Goal: Complete application form

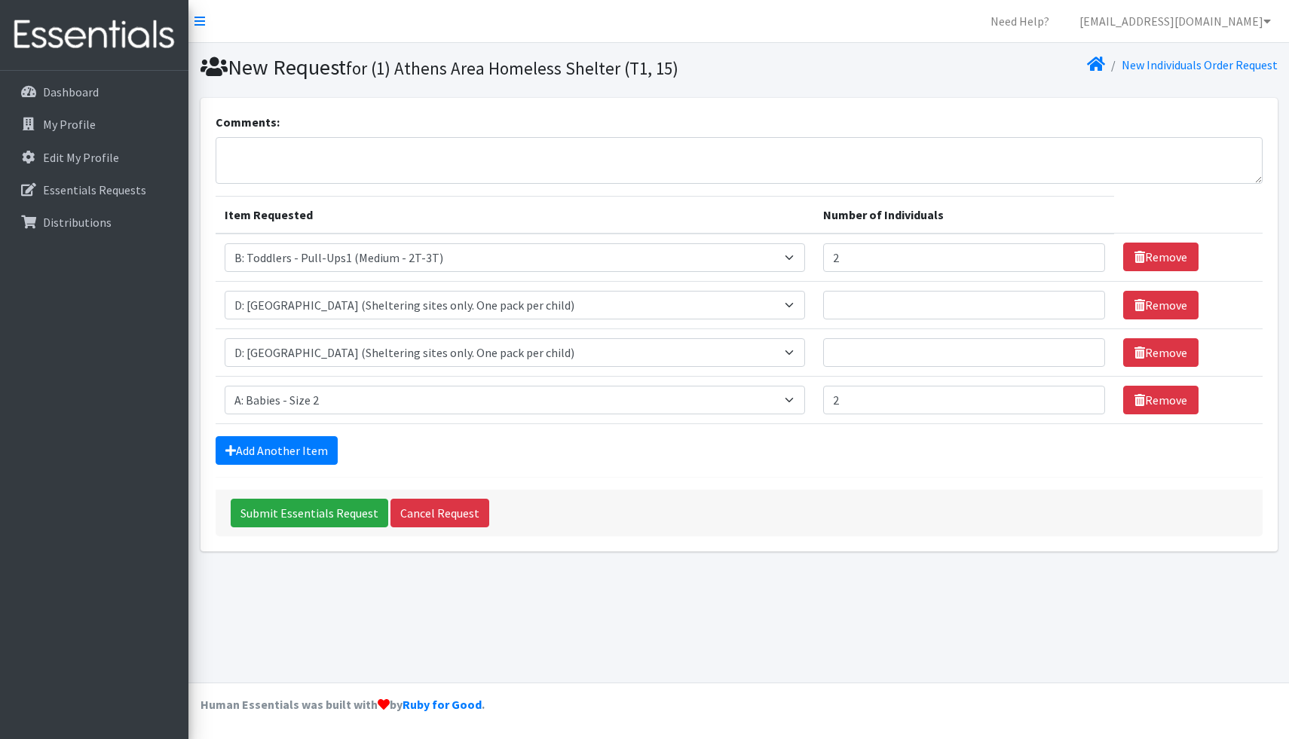
select select "5597"
select select "5604"
select select "5612"
click at [1147, 401] on link "Remove" at bounding box center [1160, 400] width 75 height 29
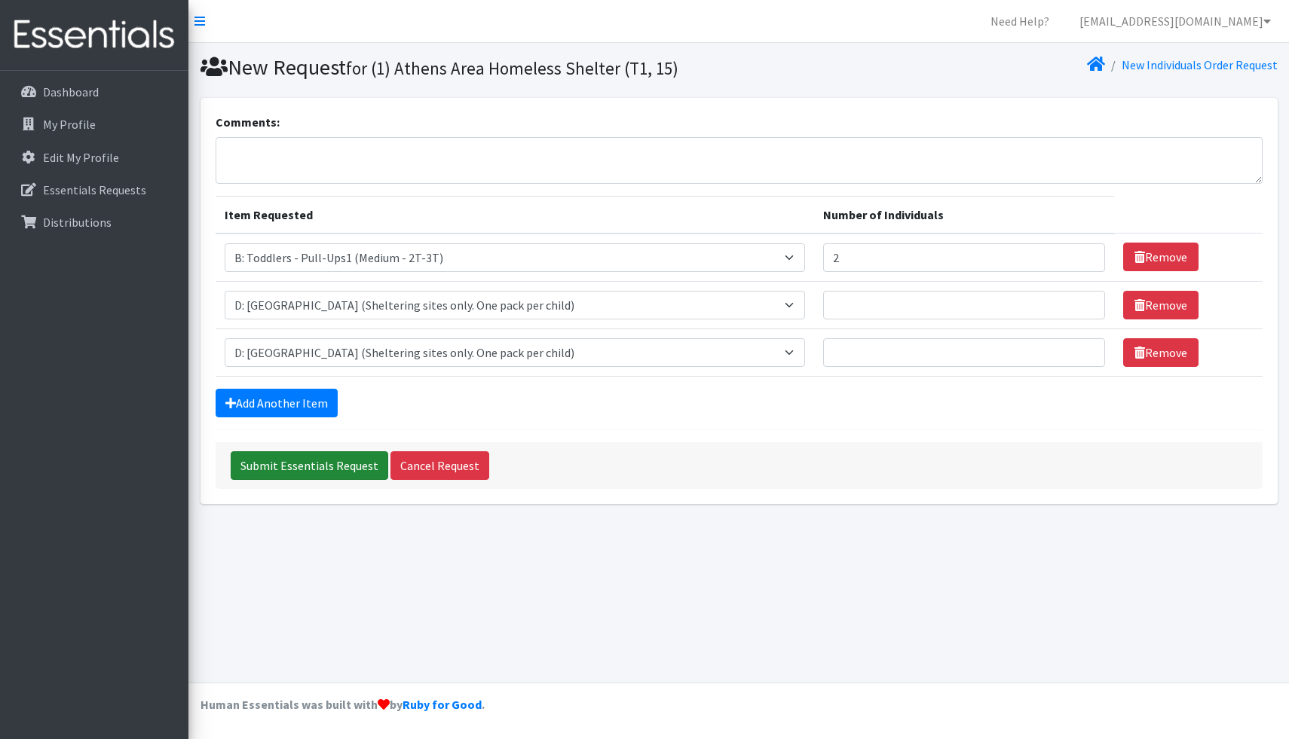
click at [332, 473] on input "Submit Essentials Request" at bounding box center [310, 465] width 158 height 29
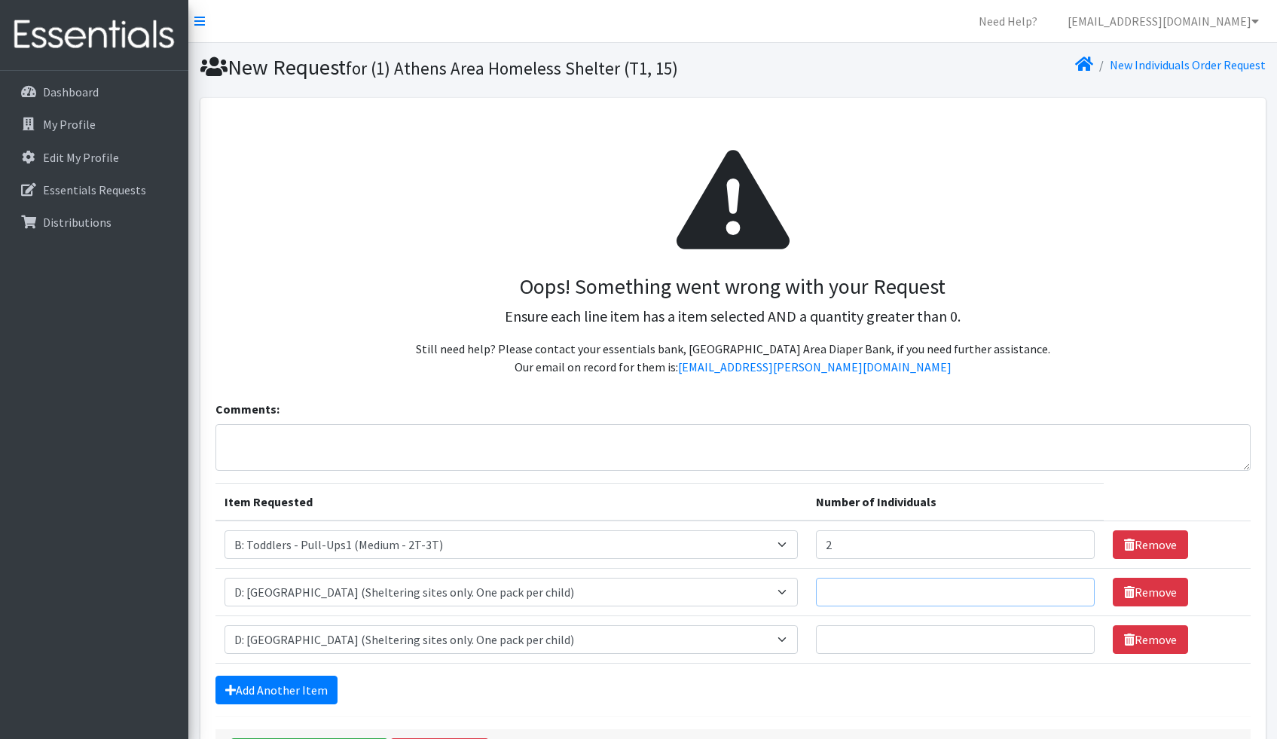
click at [861, 590] on input "Number of Individuals" at bounding box center [955, 592] width 279 height 29
click at [1047, 589] on input "1" at bounding box center [955, 592] width 279 height 29
type input "2"
click at [1045, 585] on input "2" at bounding box center [955, 592] width 279 height 29
click at [990, 644] on input "Number of Individuals" at bounding box center [955, 640] width 279 height 29
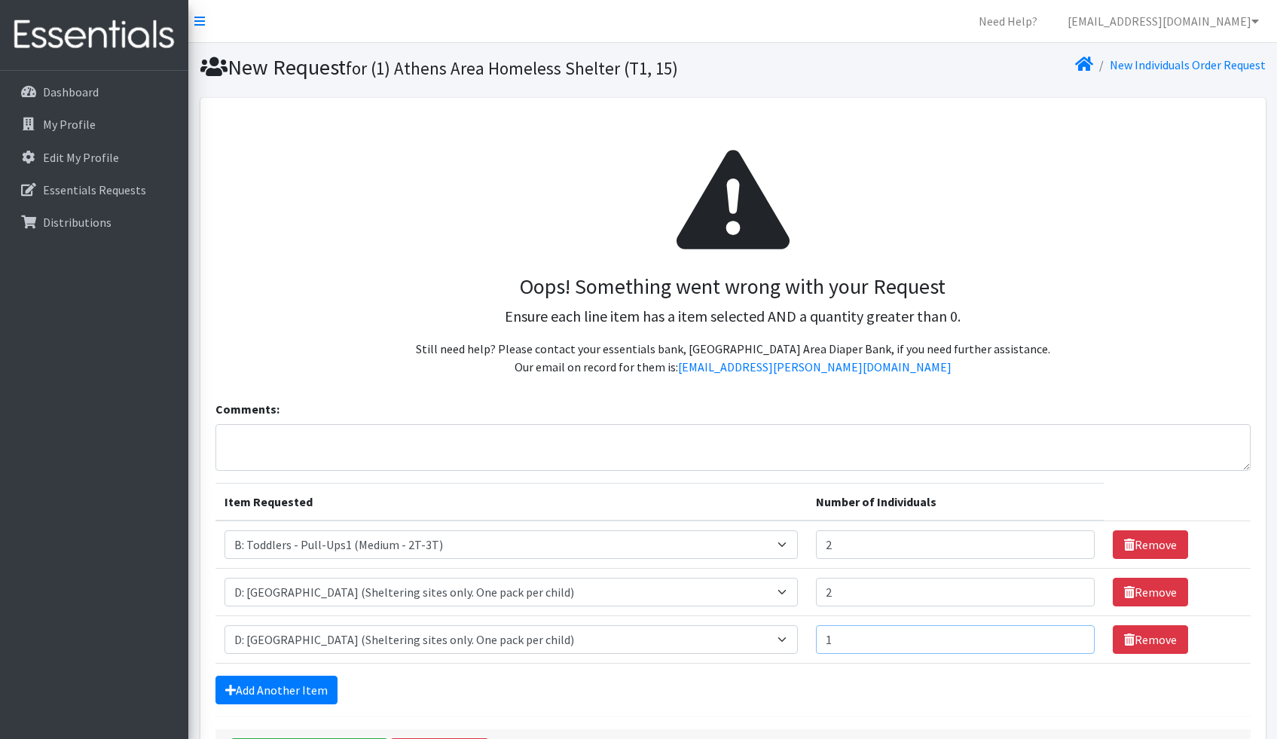
click at [1046, 638] on input "1" at bounding box center [955, 640] width 279 height 29
type input "2"
click at [1046, 638] on input "2" at bounding box center [955, 640] width 279 height 29
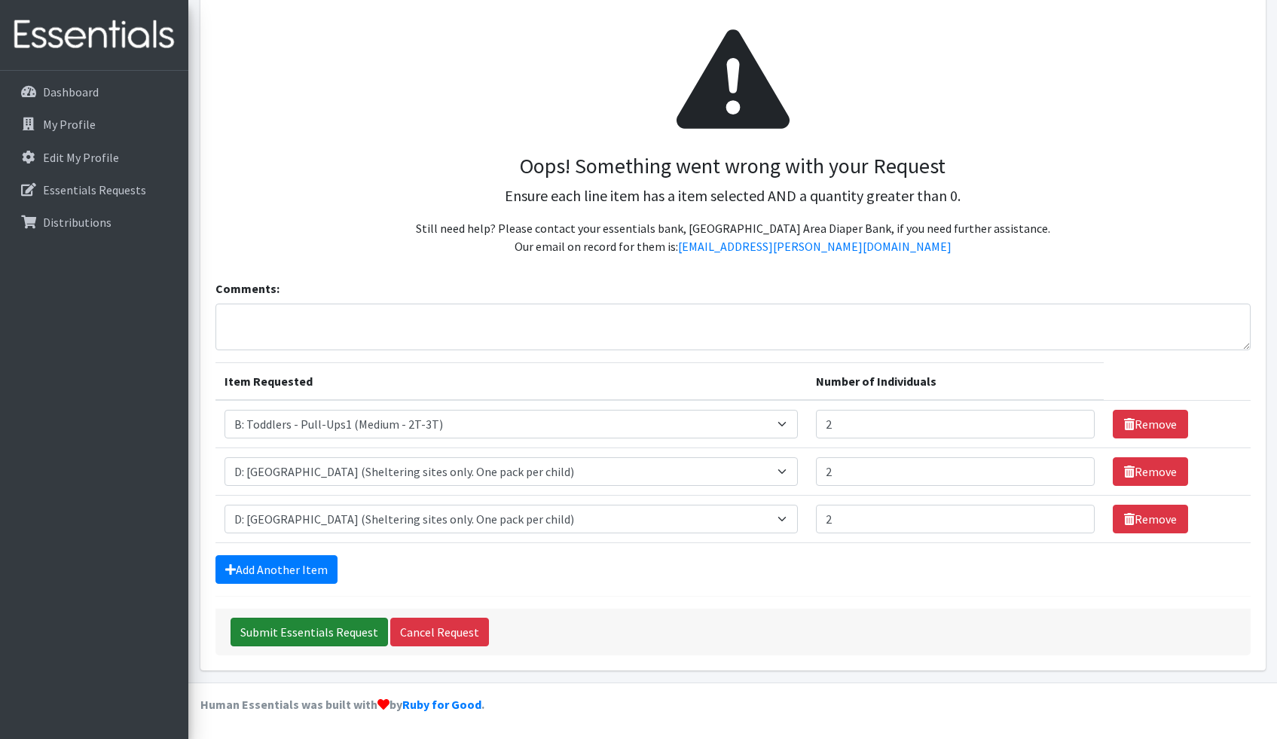
click at [269, 637] on input "Submit Essentials Request" at bounding box center [310, 632] width 158 height 29
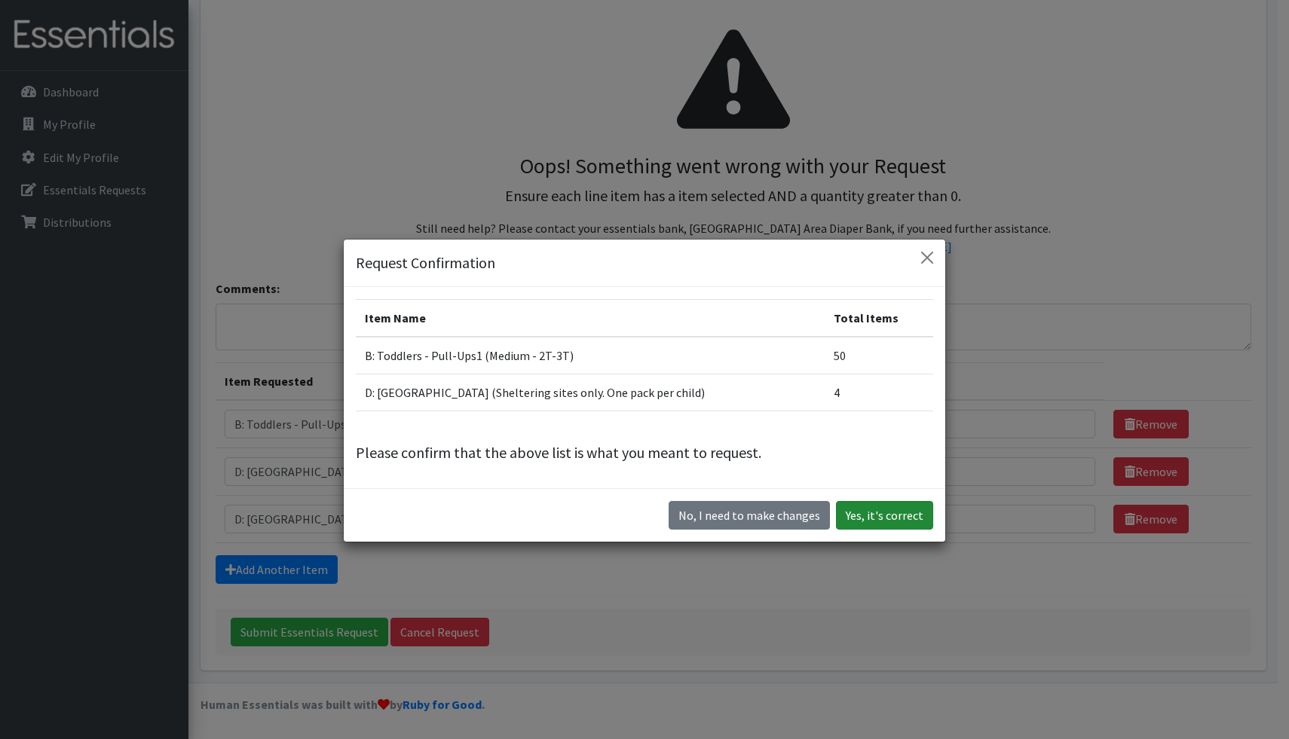
click at [896, 514] on button "Yes, it's correct" at bounding box center [884, 515] width 97 height 29
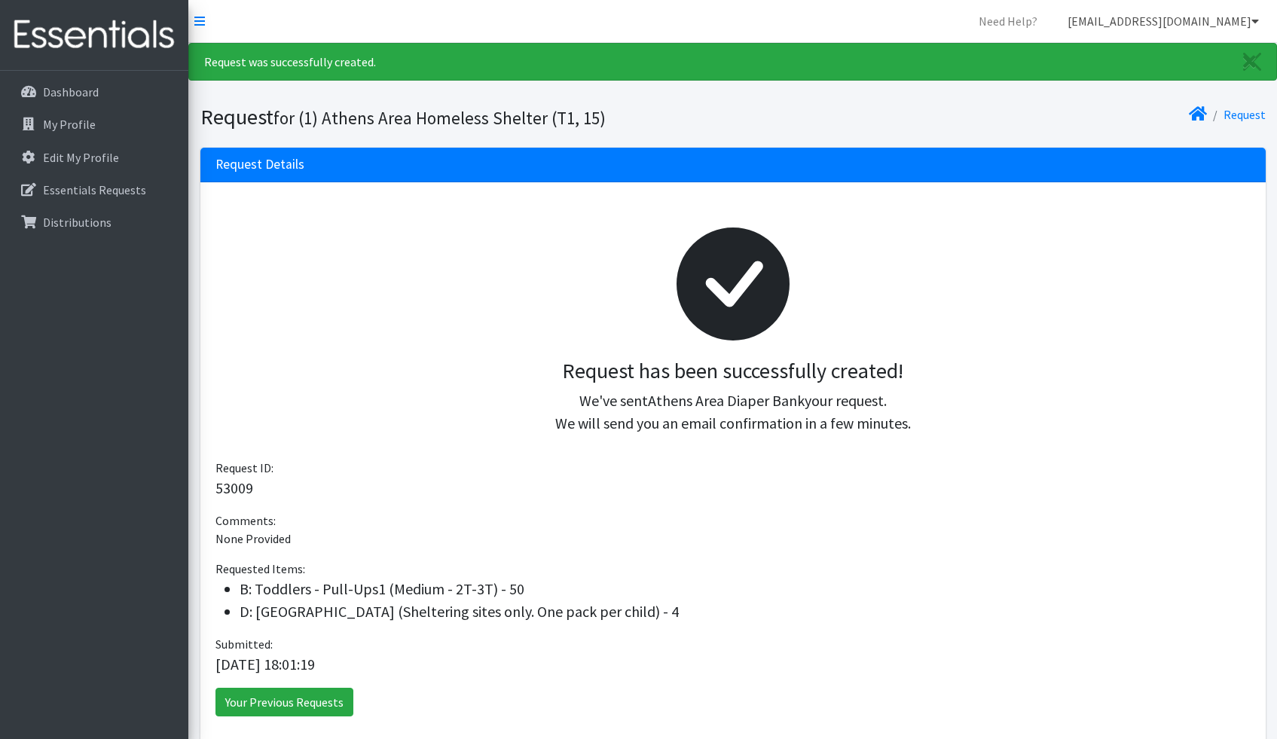
click at [1161, 18] on link "[EMAIL_ADDRESS][DOMAIN_NAME]" at bounding box center [1164, 21] width 216 height 30
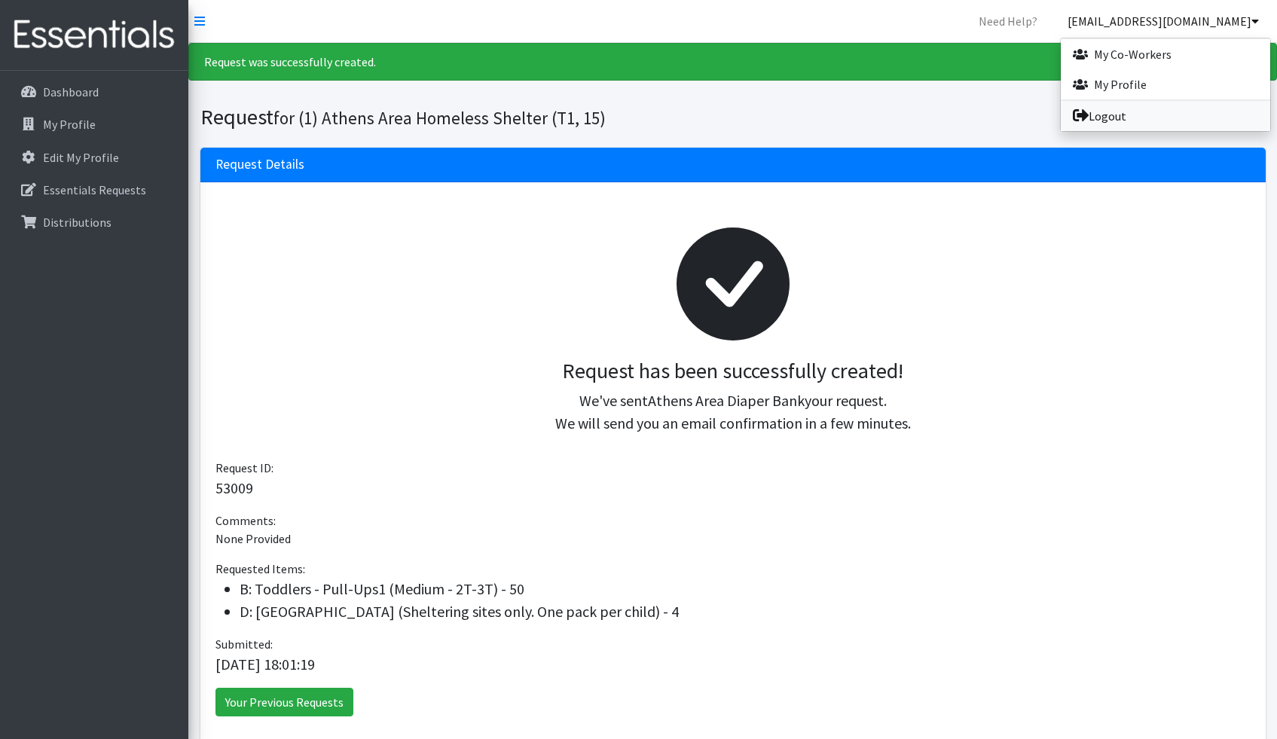
click at [1108, 103] on link "Logout" at bounding box center [1166, 116] width 210 height 30
